Goal: Navigation & Orientation: Find specific page/section

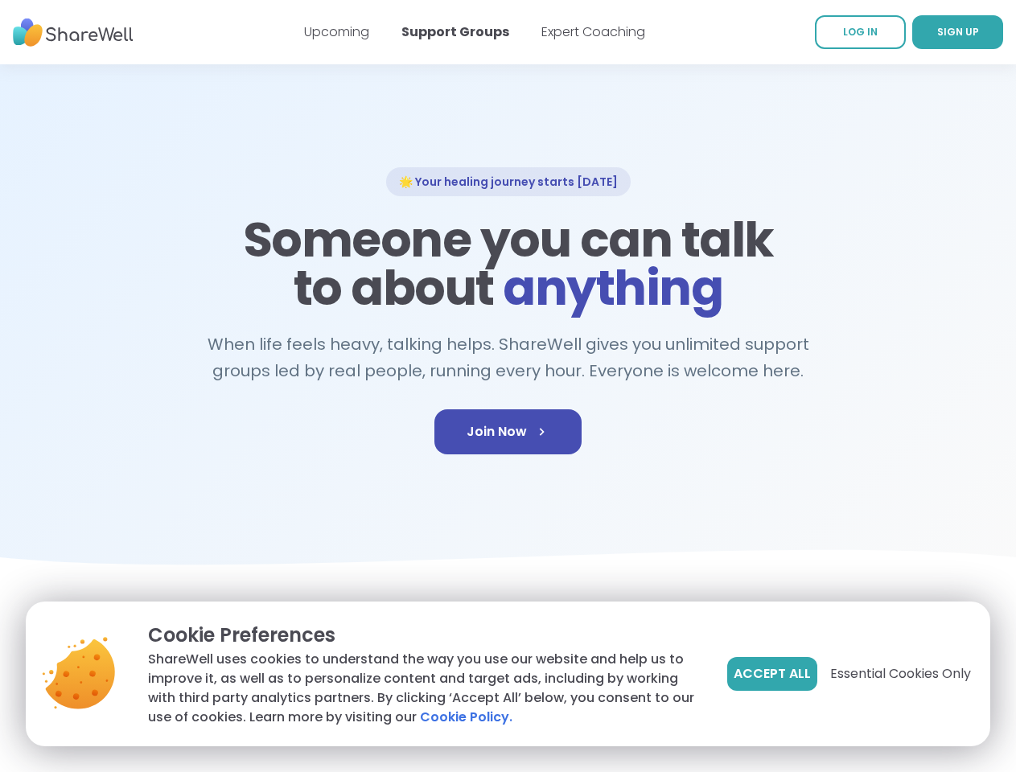
click at [770, 674] on span "Accept All" at bounding box center [771, 673] width 77 height 19
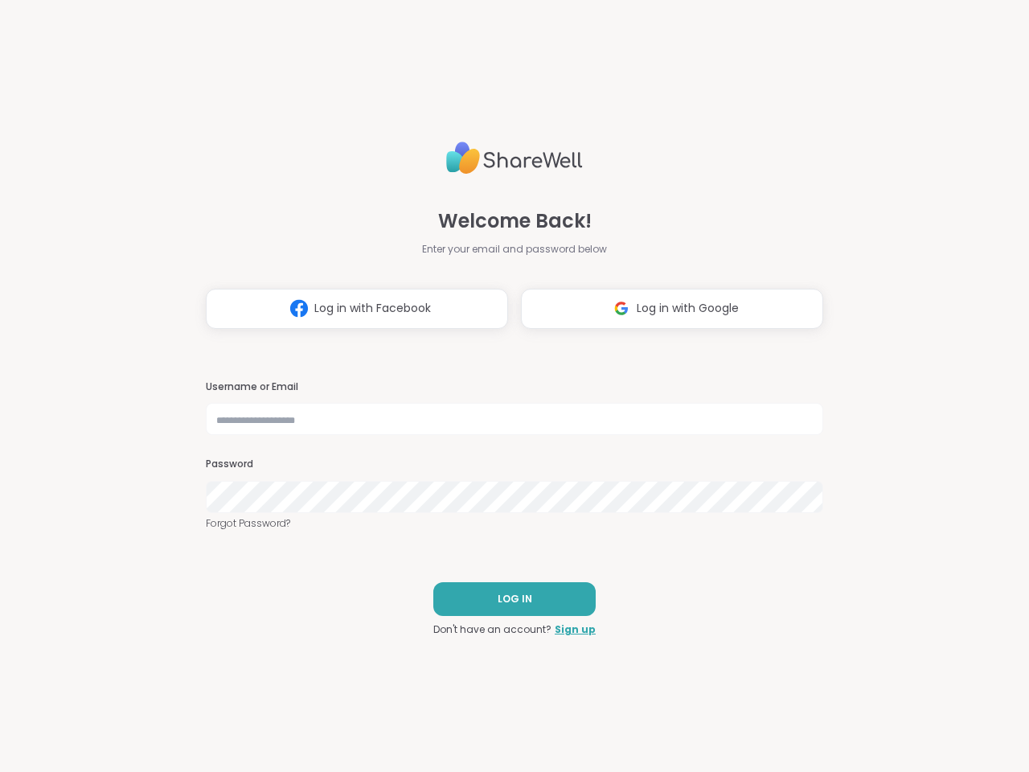
click at [507, 386] on h3 "Username or Email" at bounding box center [515, 387] width 618 height 14
click at [351, 309] on span "Log in with Facebook" at bounding box center [372, 308] width 117 height 17
click at [666, 309] on span "Log in with Google" at bounding box center [688, 308] width 102 height 17
click at [508, 599] on span "LOG IN" at bounding box center [515, 599] width 35 height 14
